Goal: Information Seeking & Learning: Learn about a topic

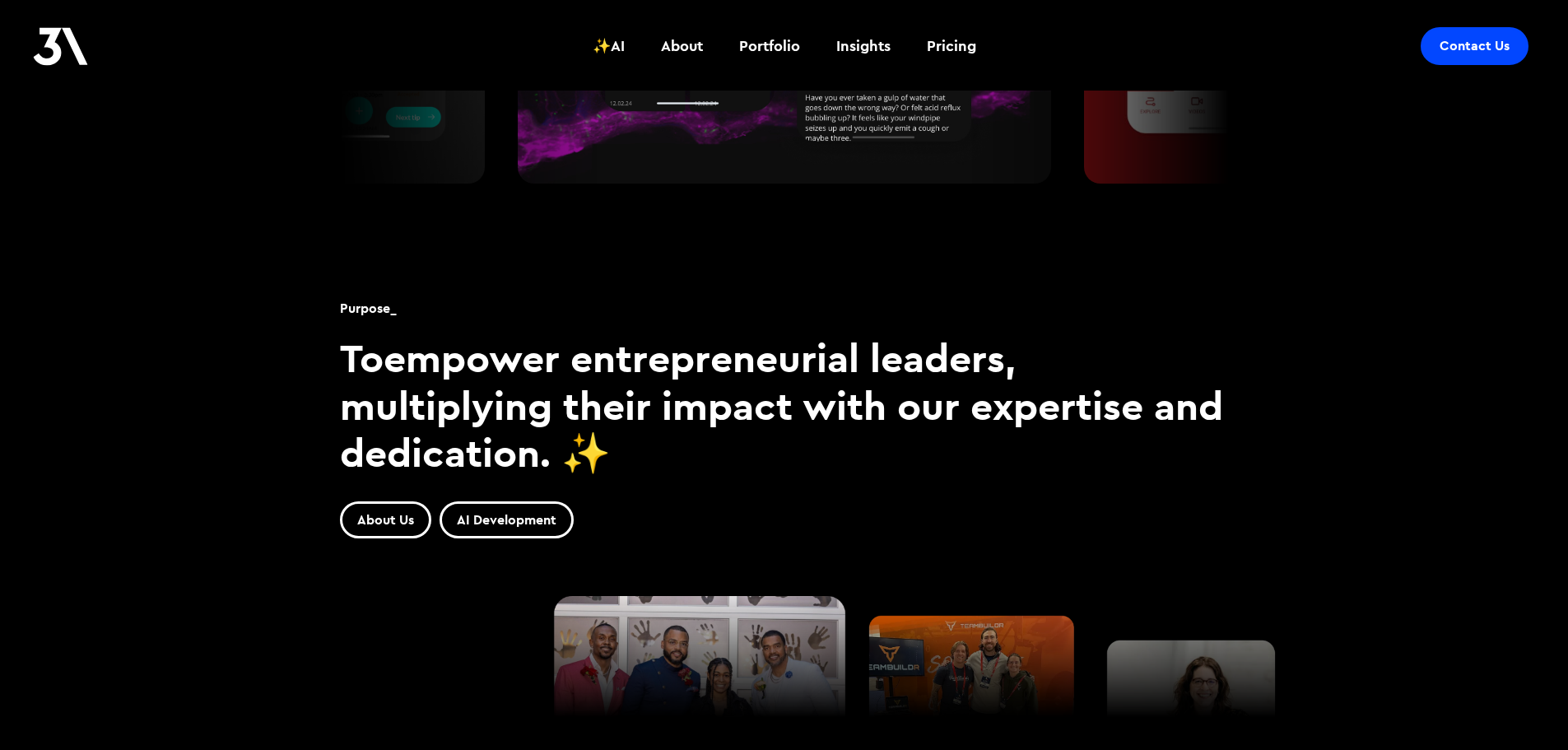
scroll to position [1070, 0]
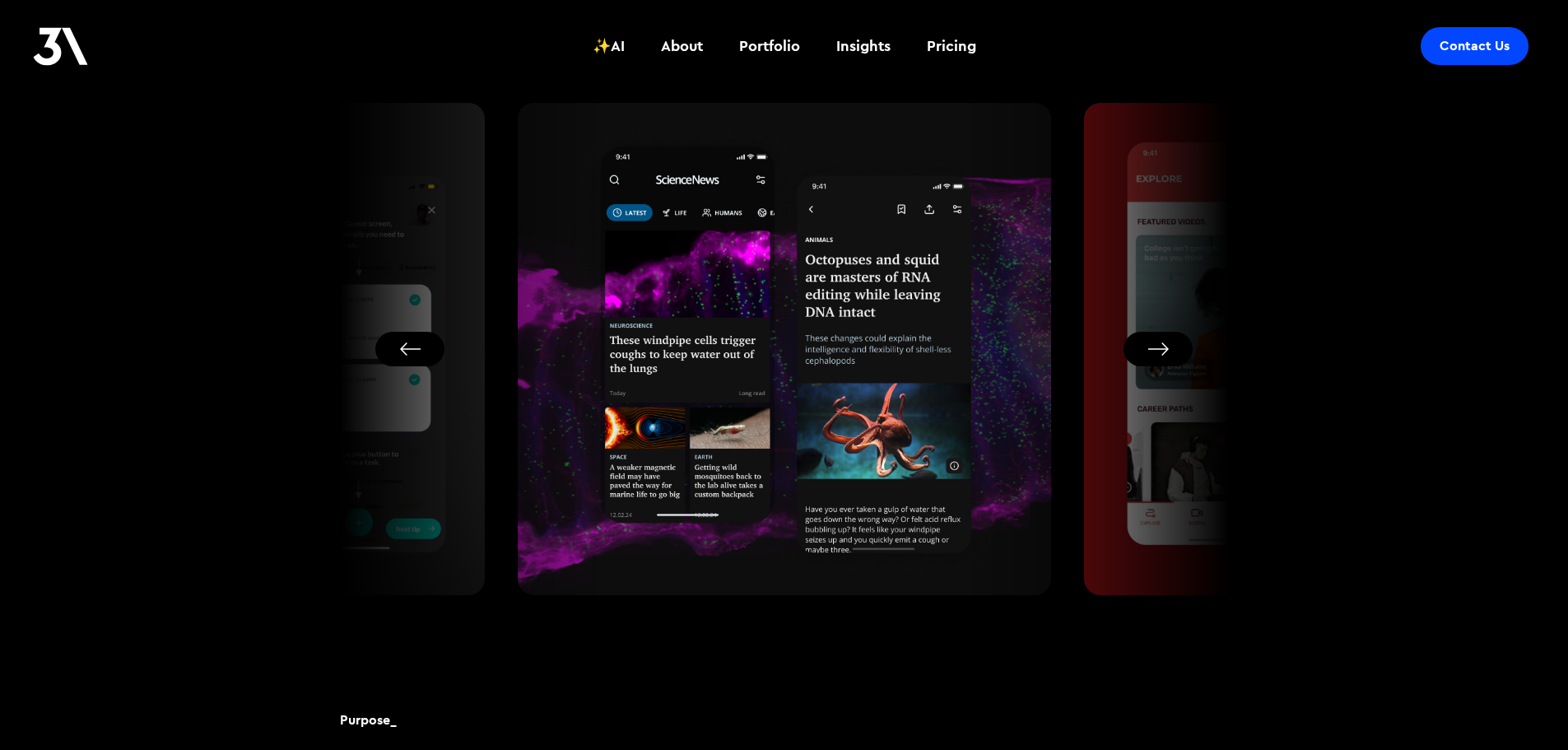
click at [1165, 348] on button "Next slide" at bounding box center [1157, 349] width 69 height 35
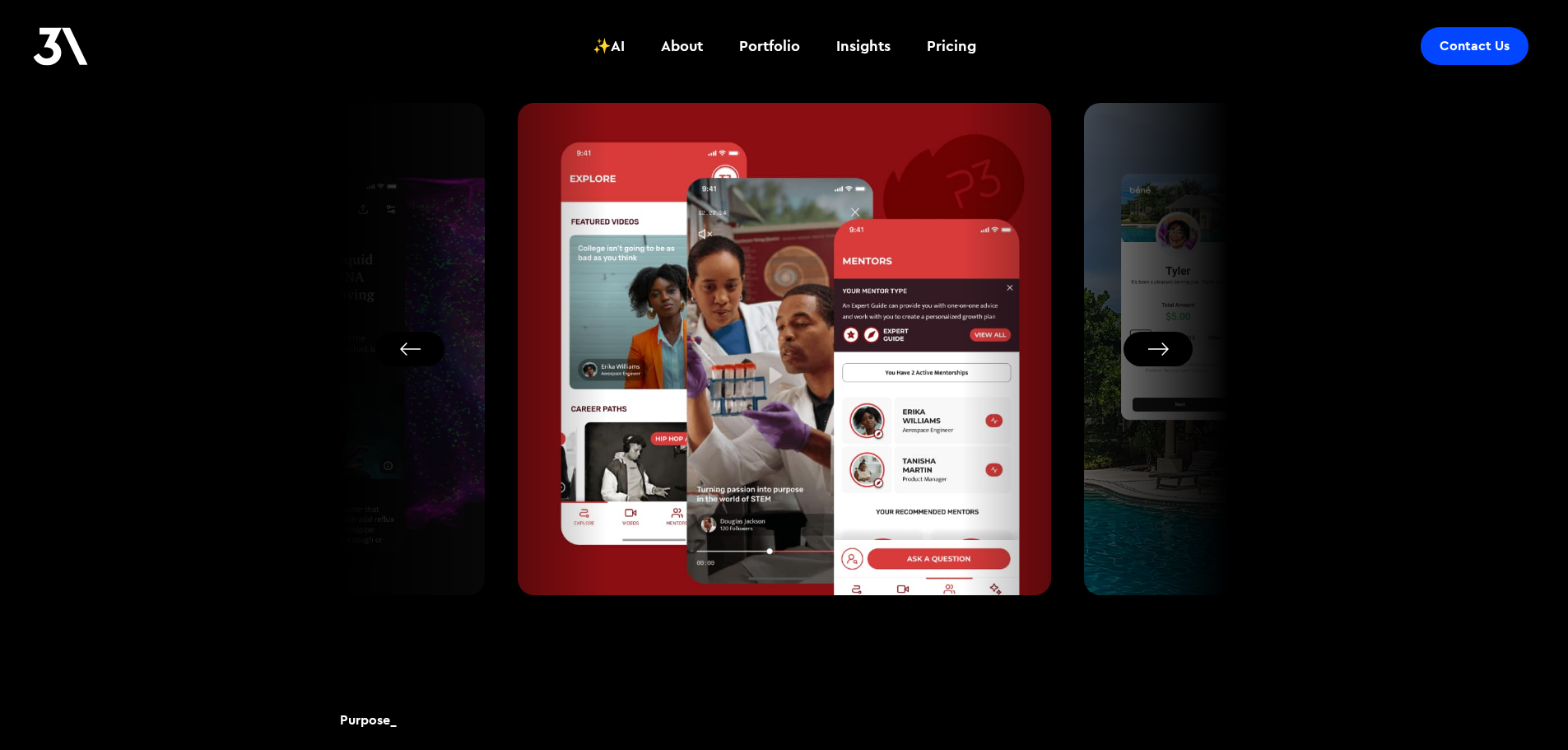
click at [1165, 348] on button "Next slide" at bounding box center [1157, 349] width 69 height 35
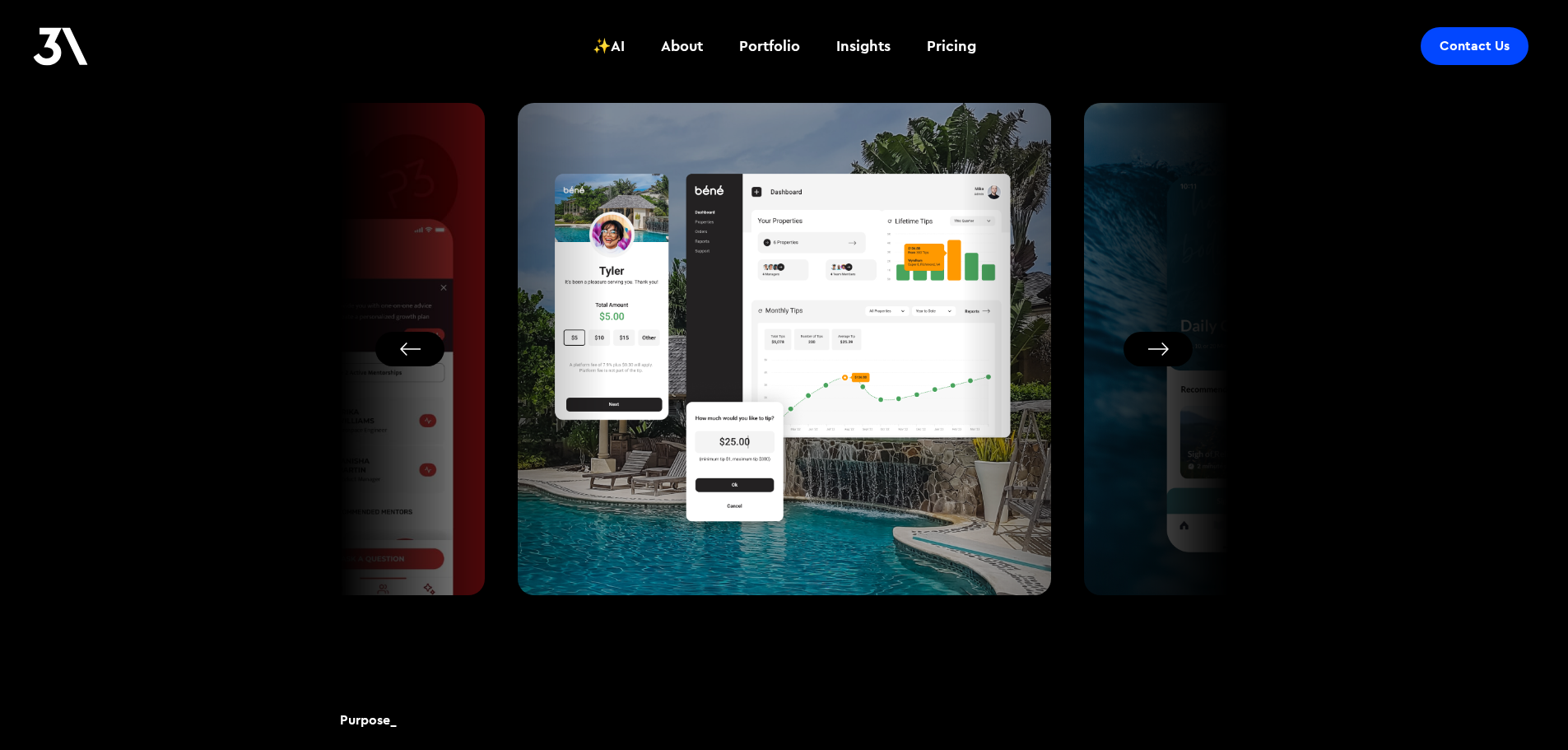
click at [1165, 348] on button "Next slide" at bounding box center [1157, 349] width 69 height 35
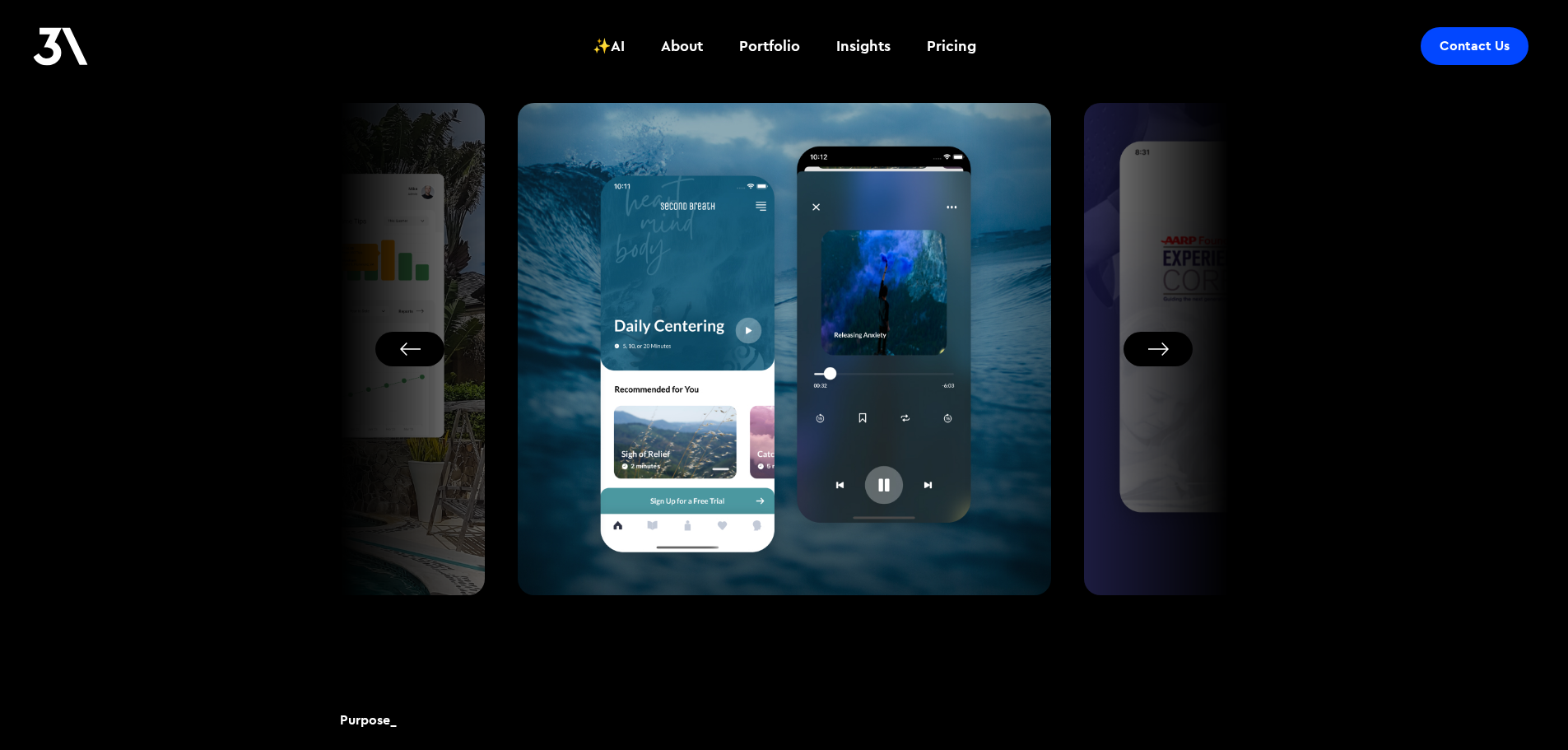
click at [1165, 348] on button "Next slide" at bounding box center [1157, 349] width 69 height 35
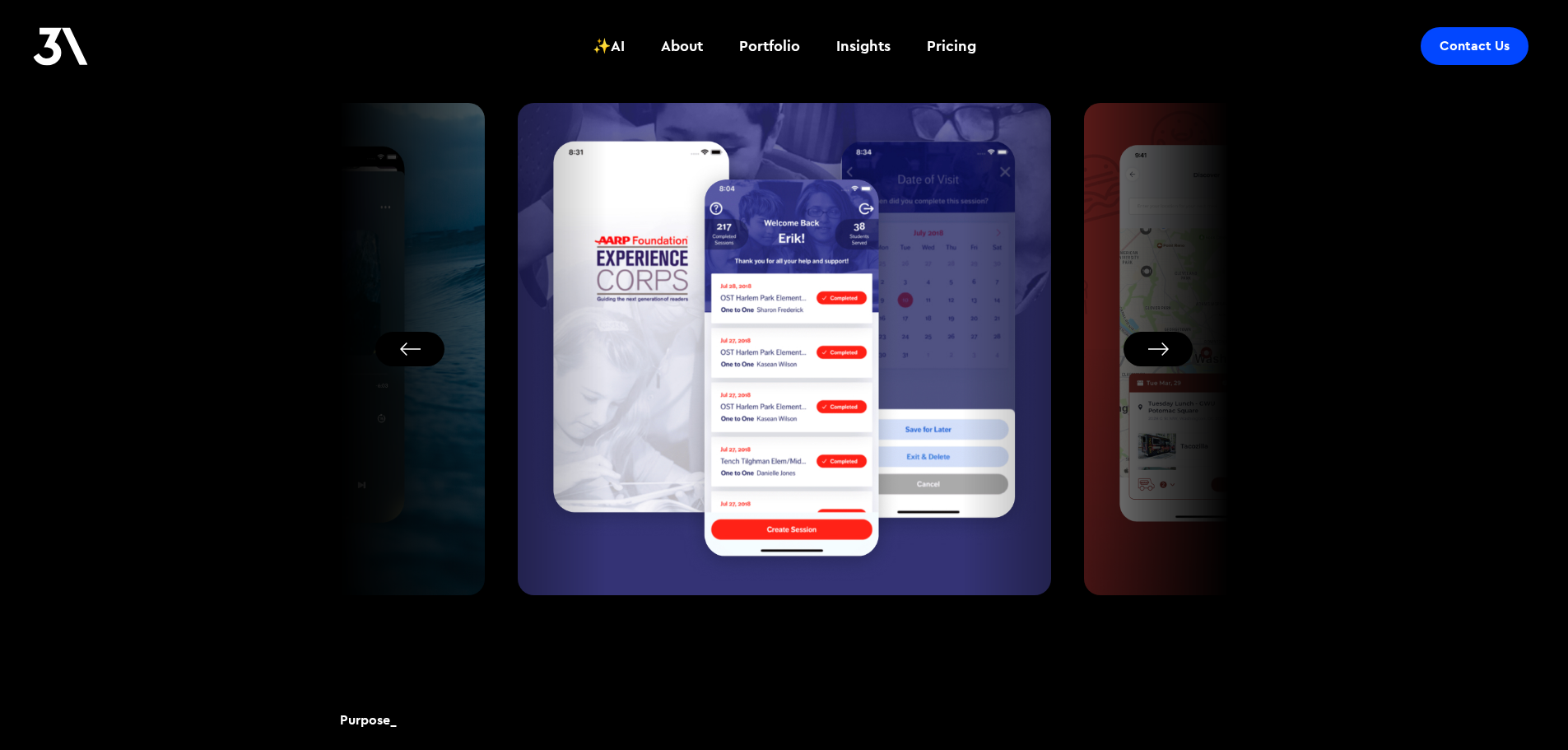
click at [1165, 348] on button "Next slide" at bounding box center [1157, 349] width 69 height 35
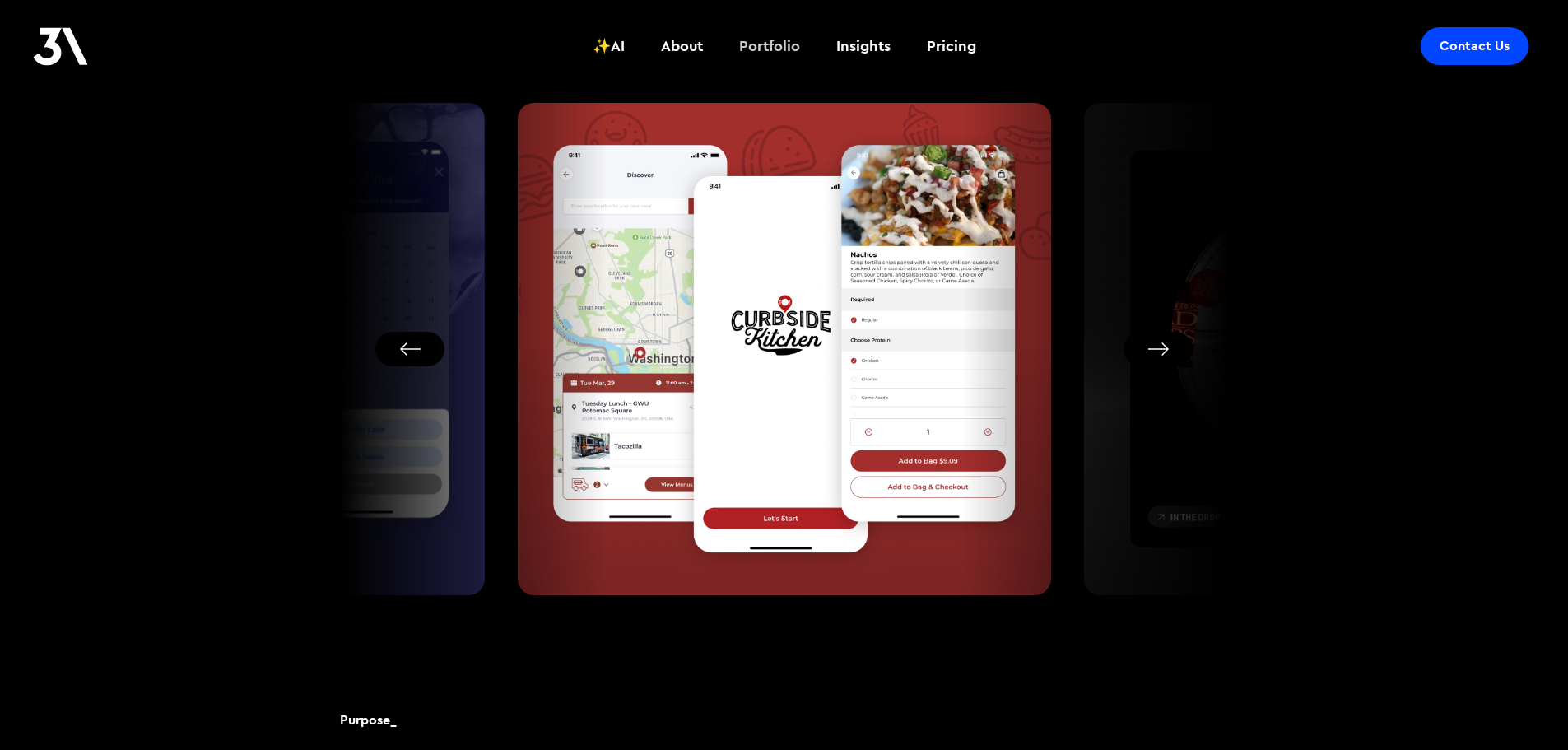
click at [773, 37] on div "Portfolio" at bounding box center [769, 45] width 61 height 21
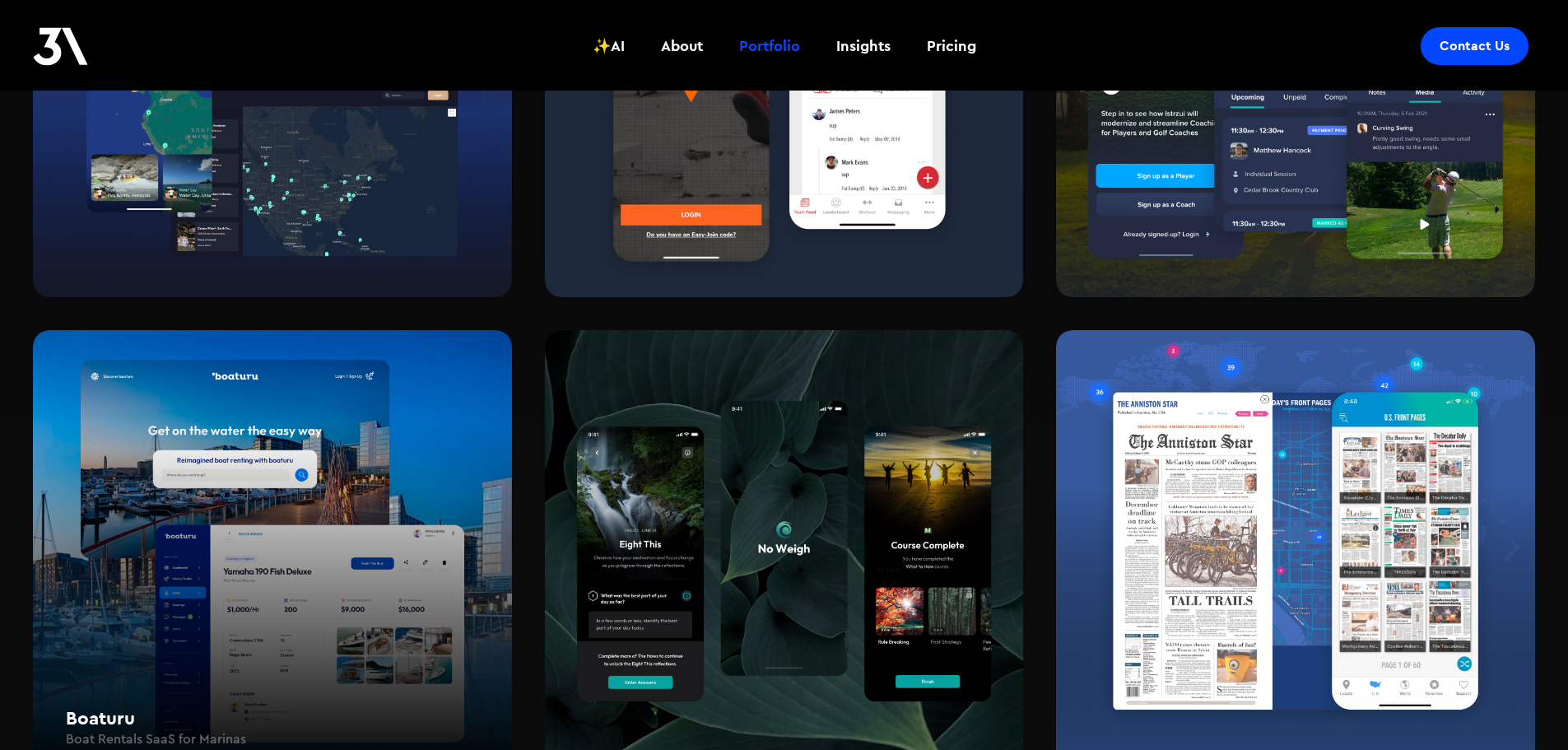
scroll to position [1803, 0]
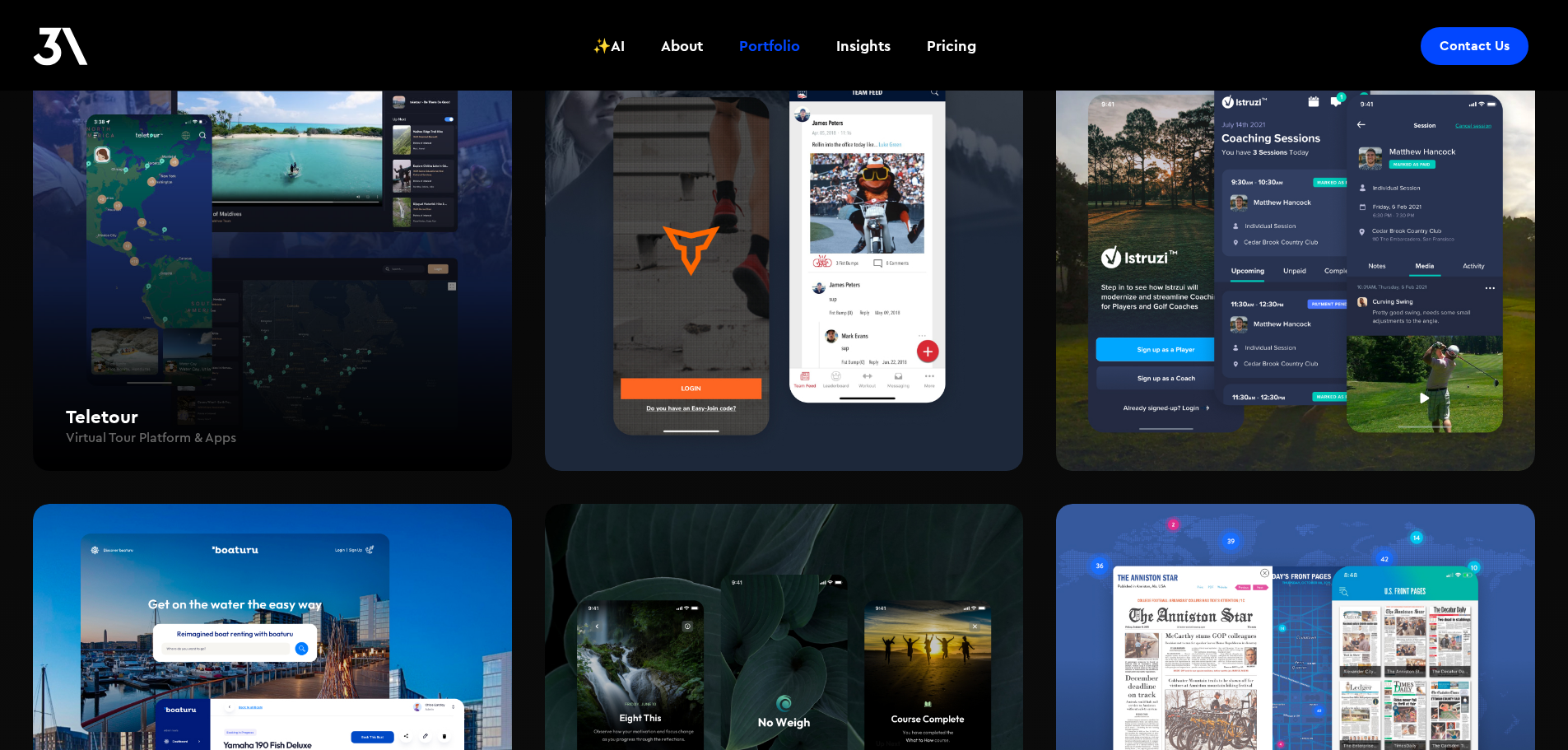
click at [257, 280] on div "Teletour Virtual Tour Platform & Apps" at bounding box center [272, 250] width 479 height 443
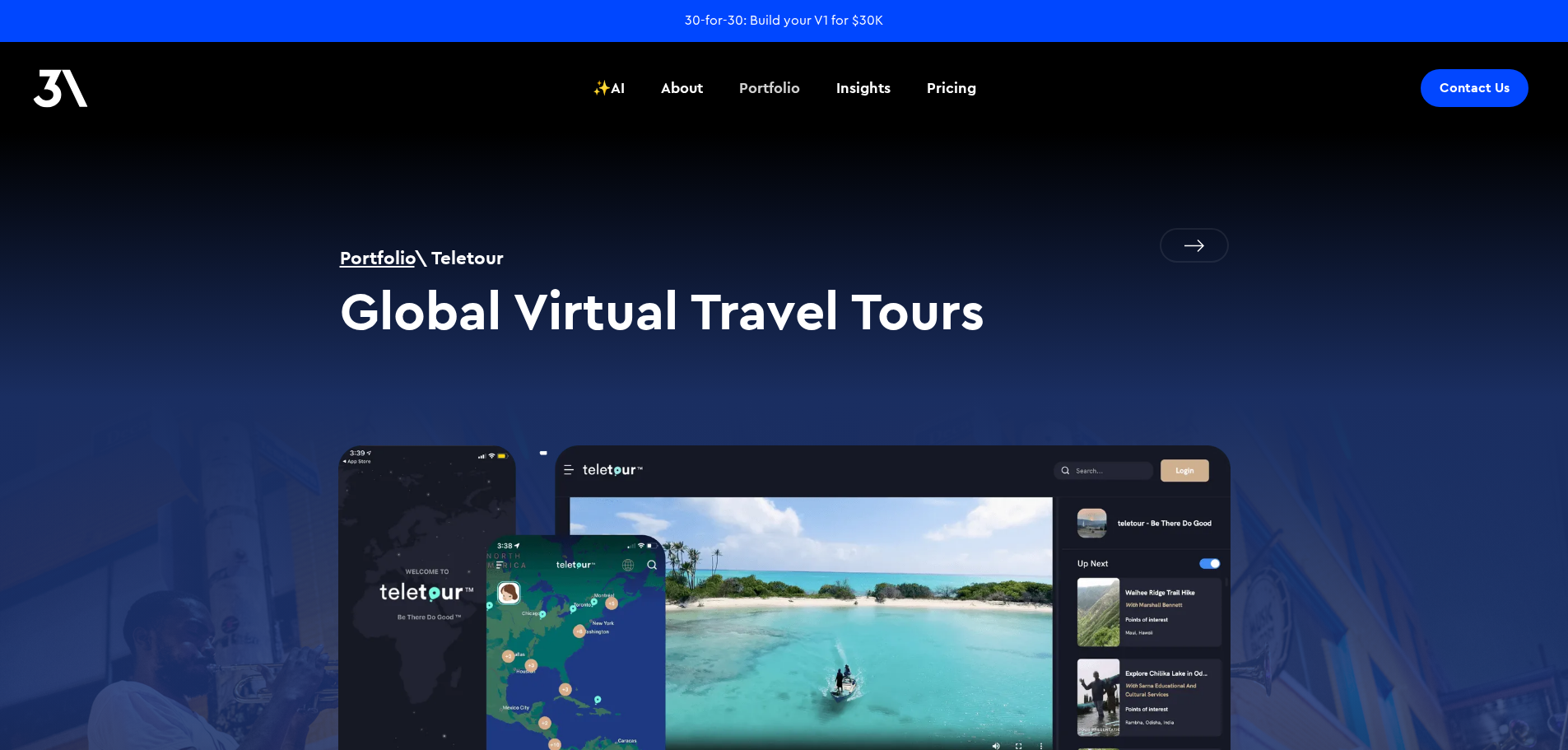
click at [784, 78] on div "Portfolio" at bounding box center [769, 88] width 61 height 21
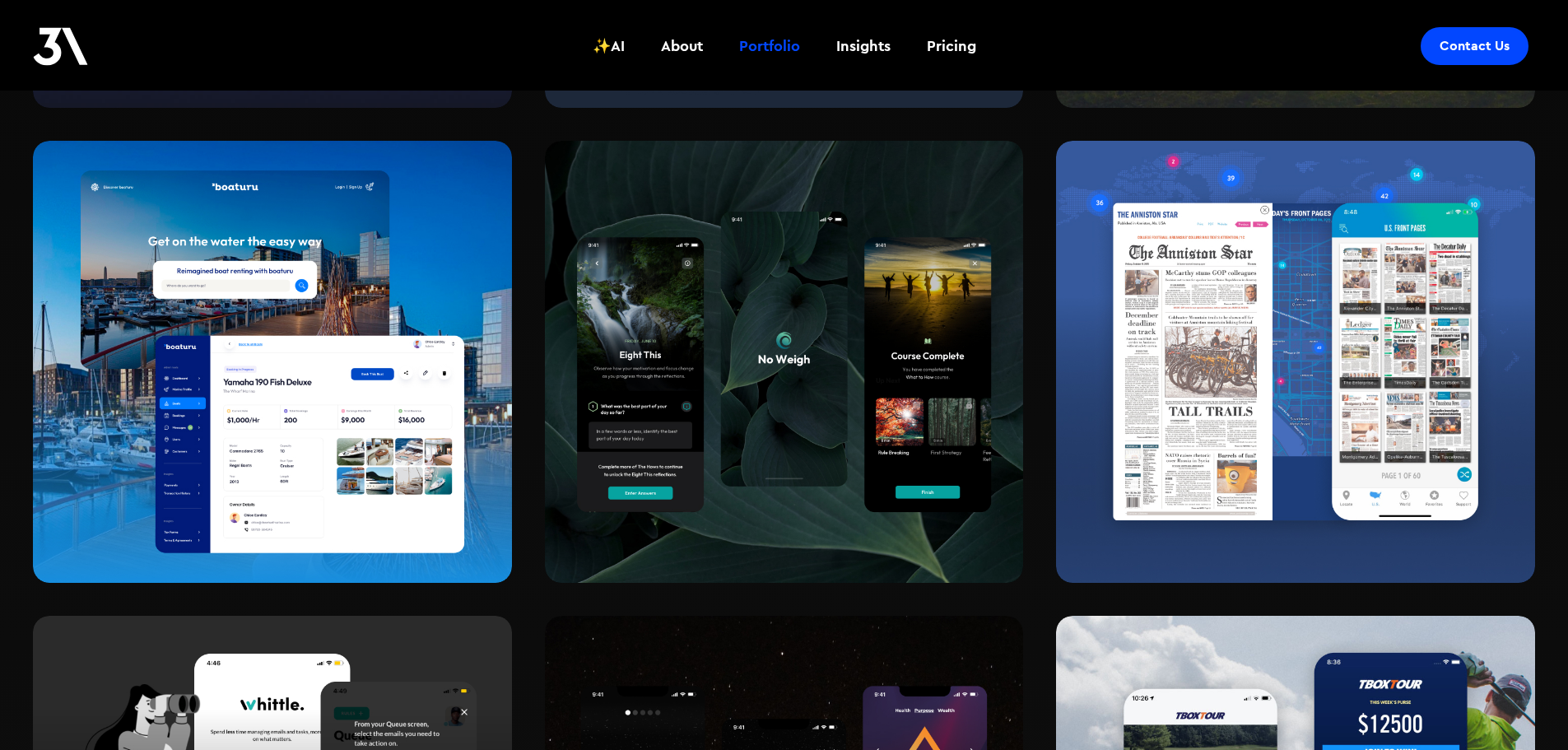
scroll to position [2139, 0]
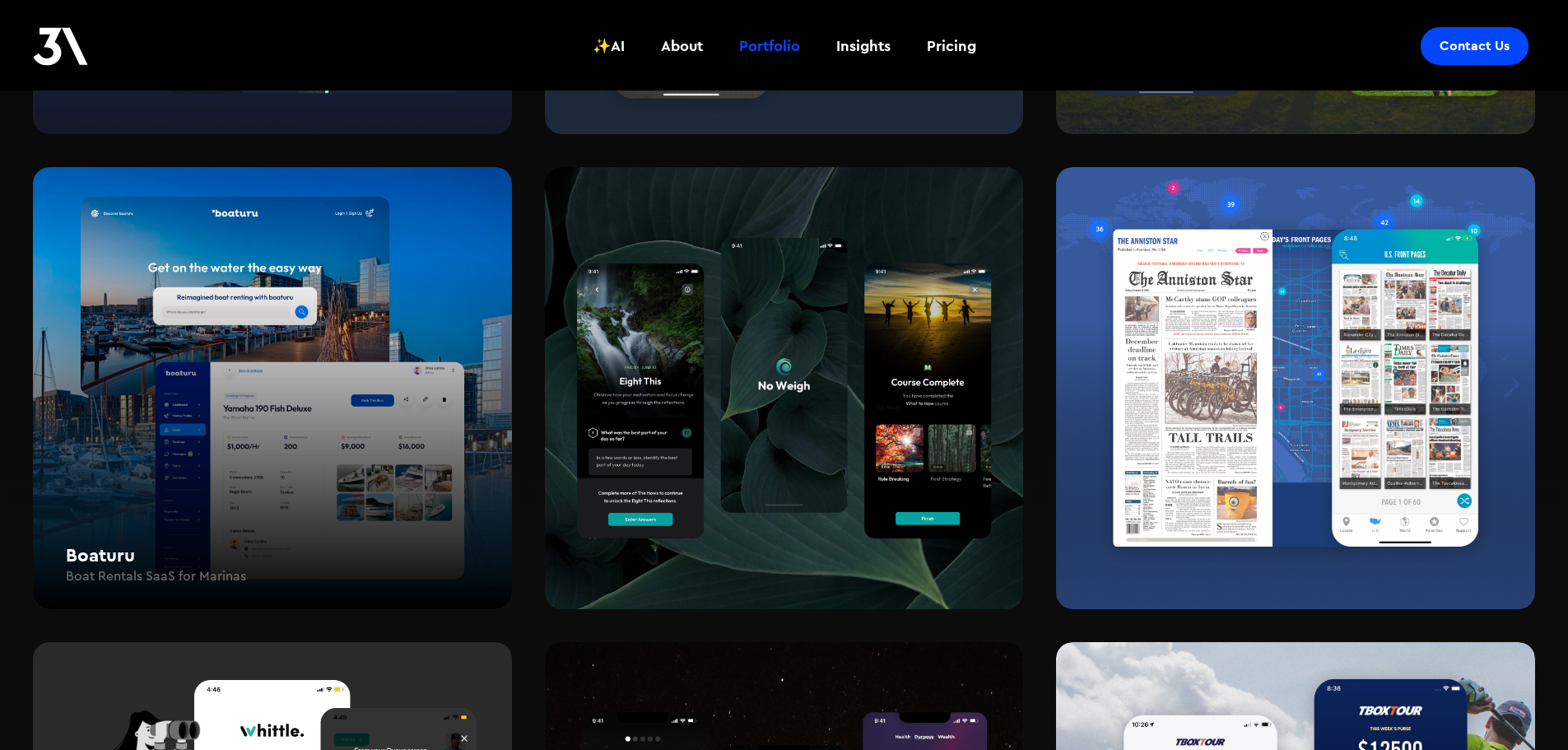
click at [208, 488] on div "Boaturu Boat Rentals SaaS for Marinas" at bounding box center [272, 388] width 479 height 443
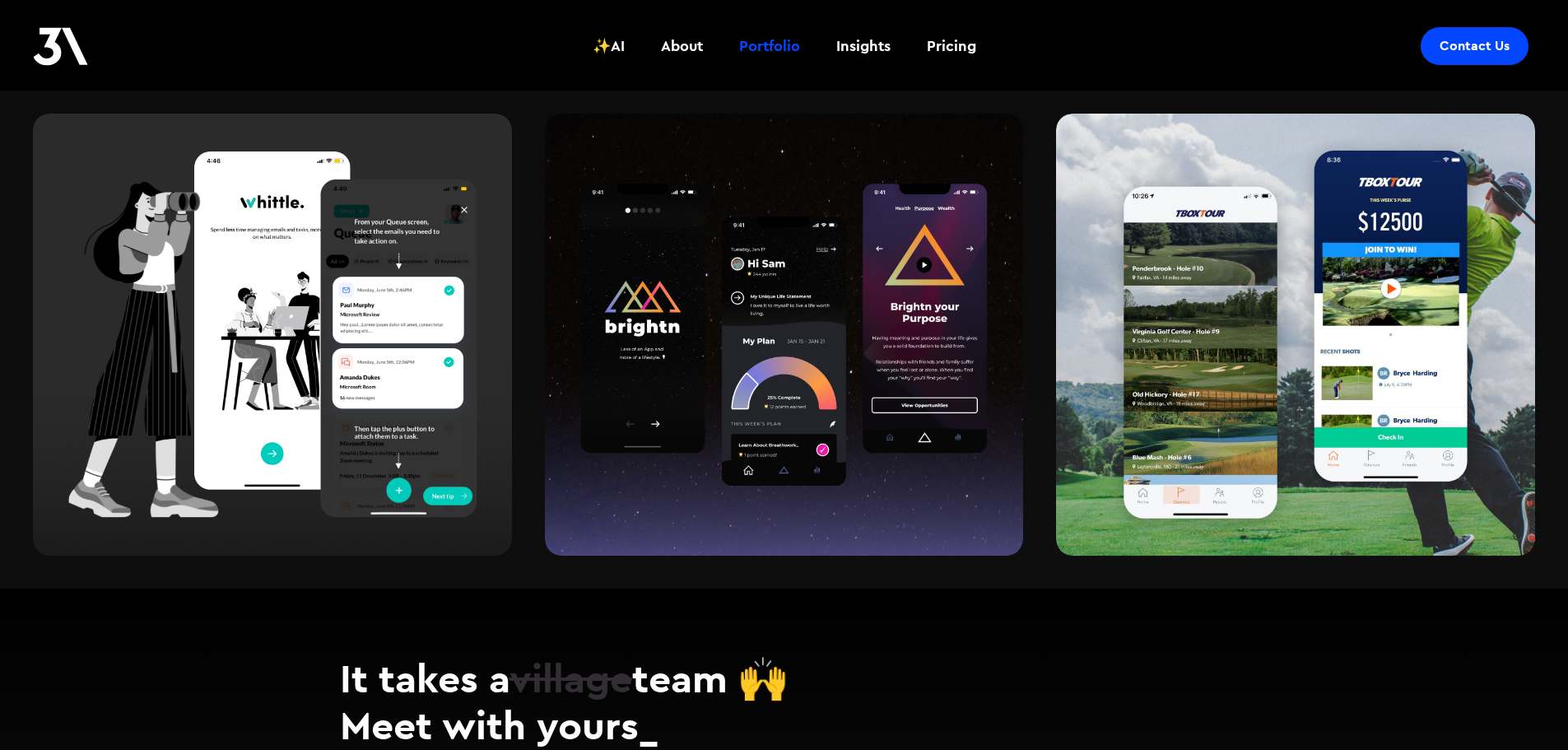
scroll to position [2967, 0]
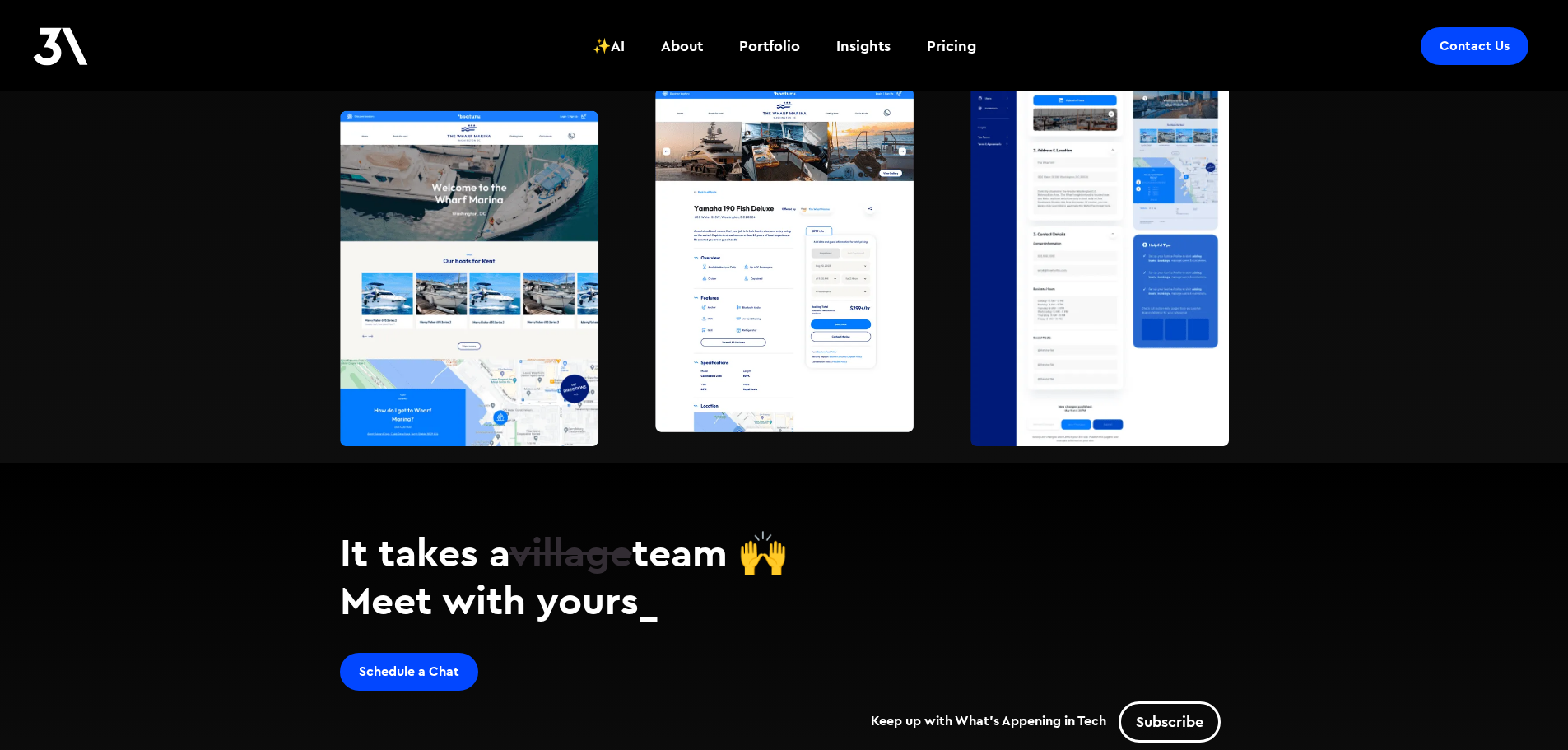
click at [743, 313] on img at bounding box center [784, 68] width 889 height 756
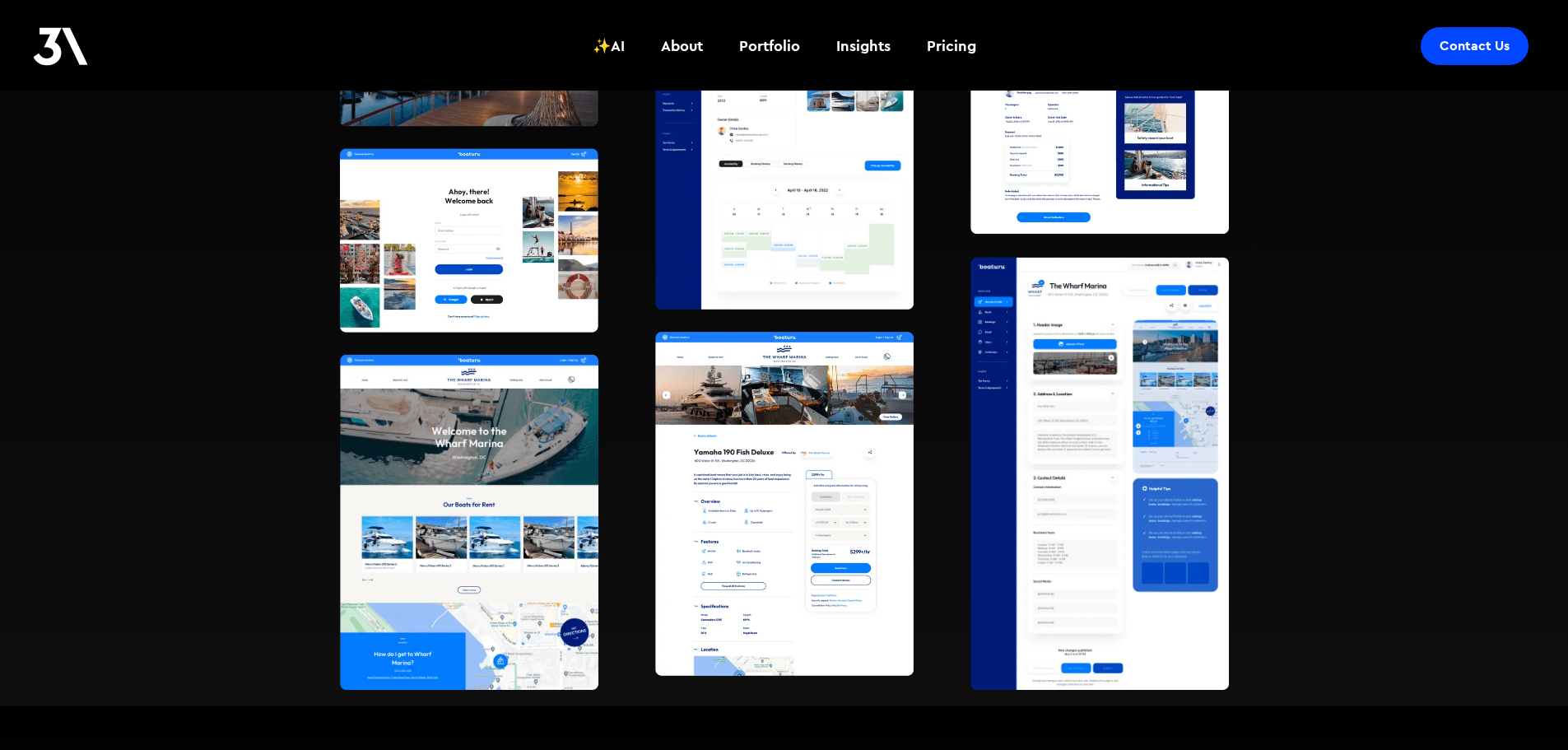
scroll to position [1481, 0]
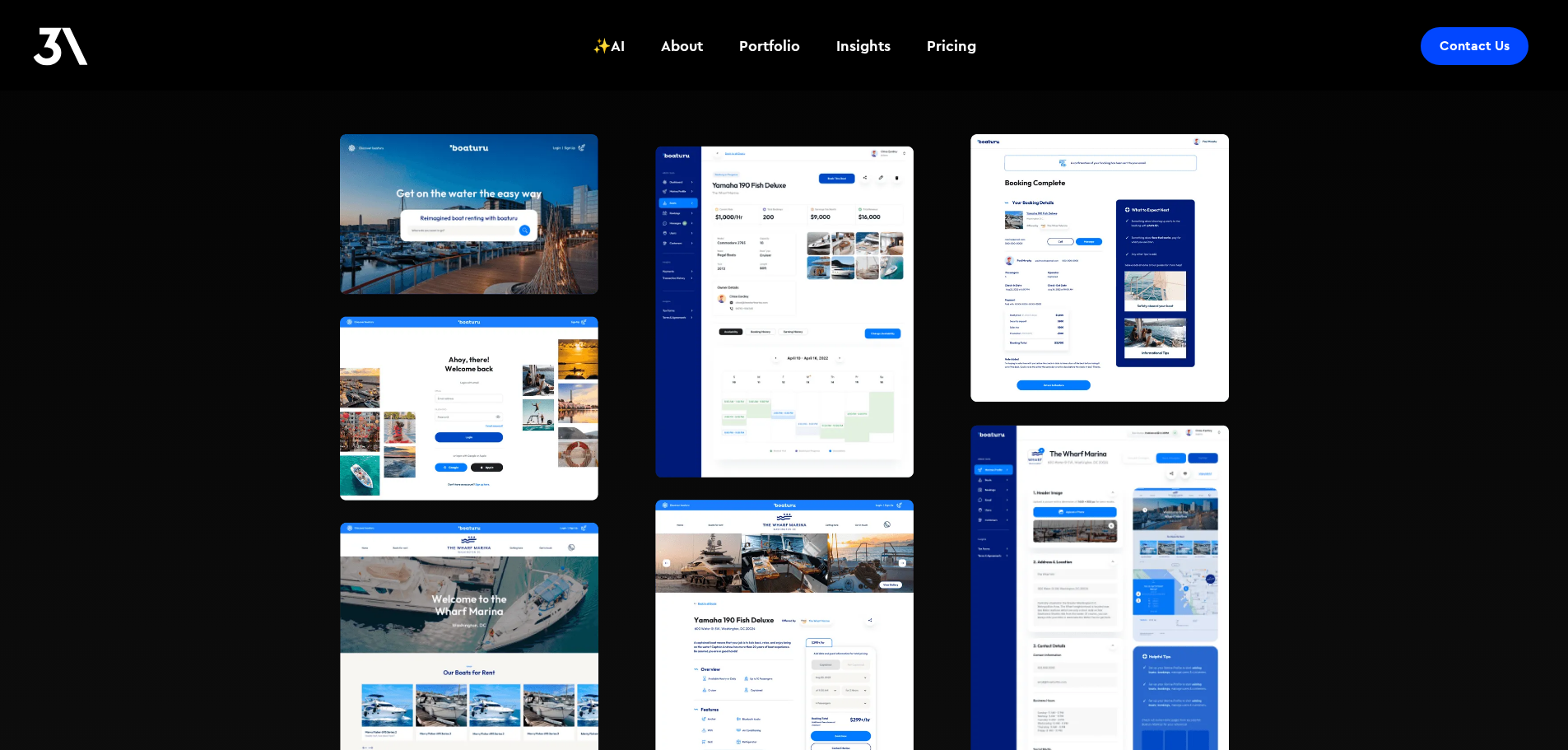
click at [582, 371] on img at bounding box center [784, 479] width 889 height 756
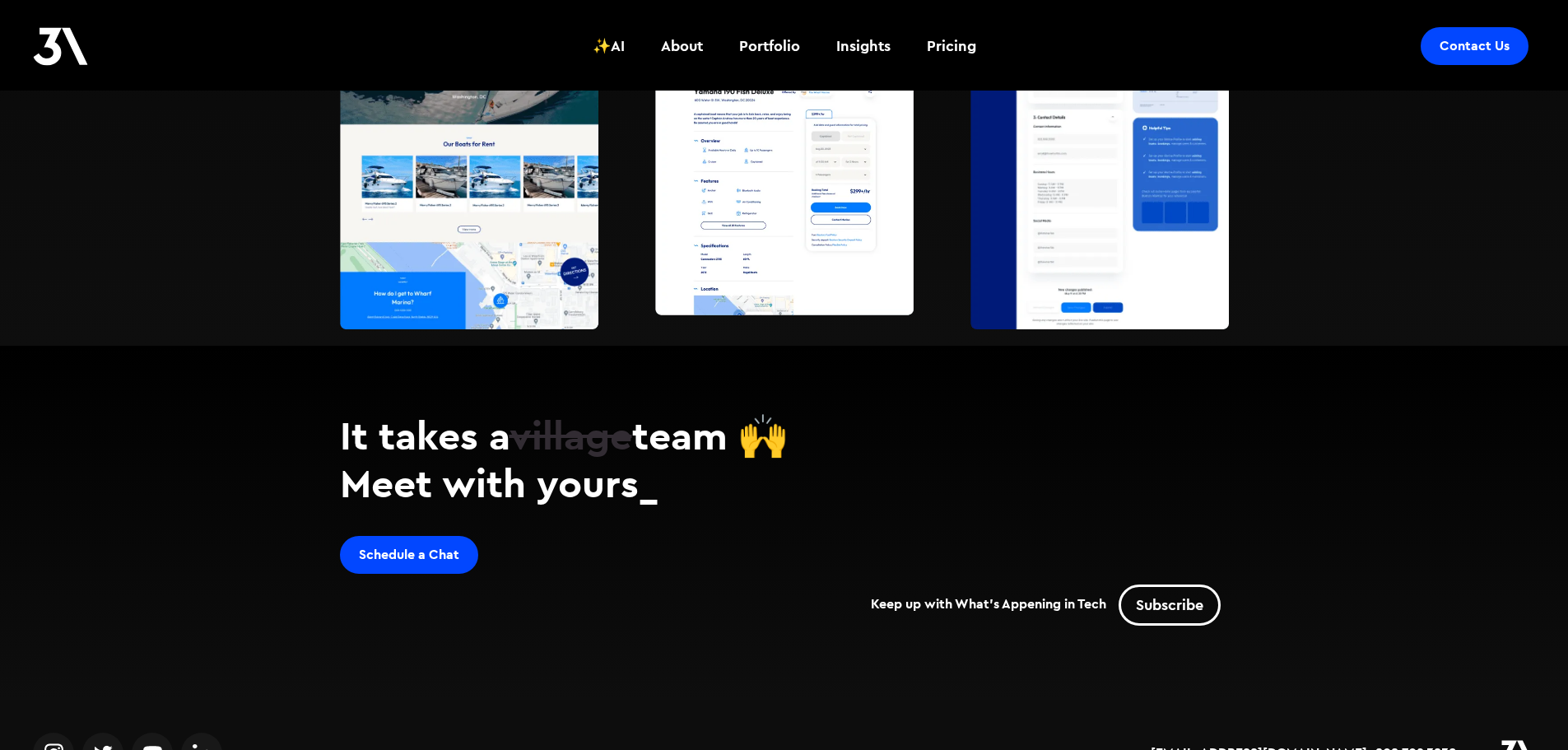
scroll to position [2030, 0]
